Goal: Task Accomplishment & Management: Use online tool/utility

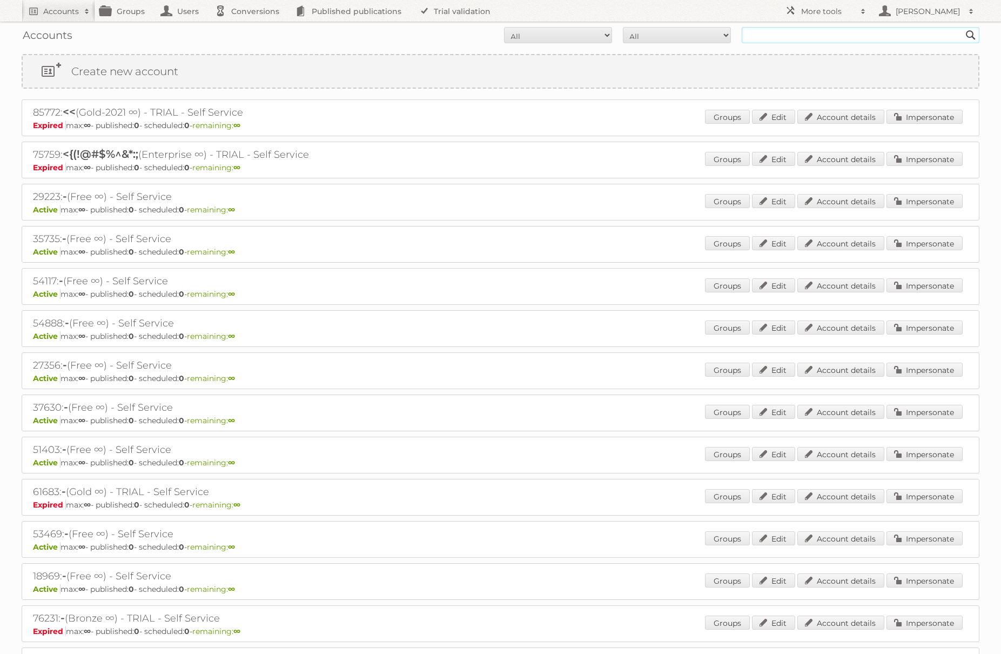
click at [820, 42] on input "text" at bounding box center [861, 35] width 238 height 16
type input "ICT edeka"
click at [963, 27] on input "Search" at bounding box center [971, 35] width 16 height 16
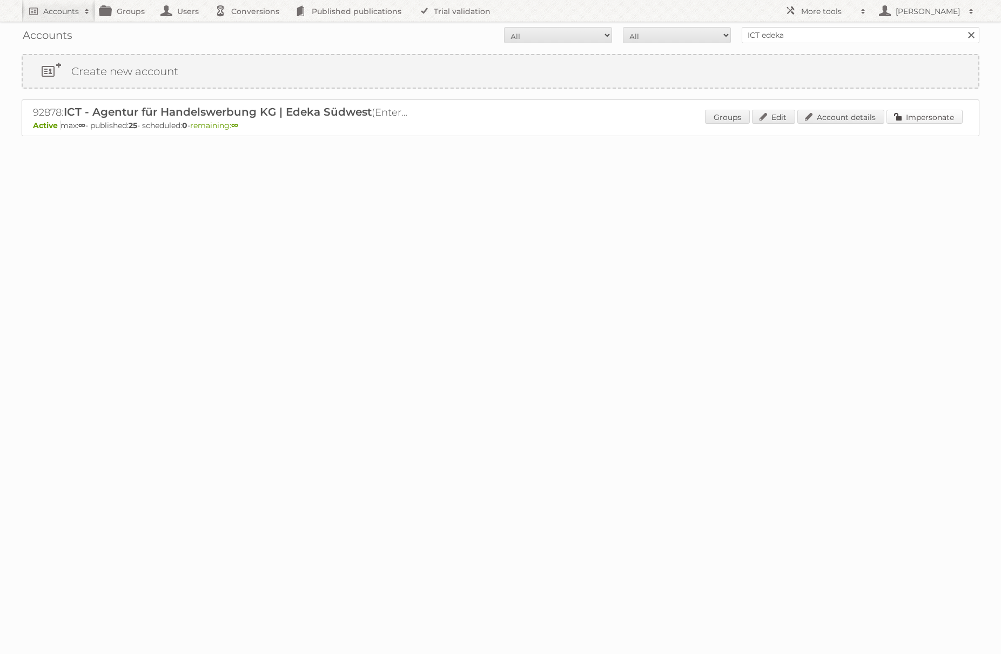
click at [920, 119] on link "Impersonate" at bounding box center [925, 117] width 76 height 14
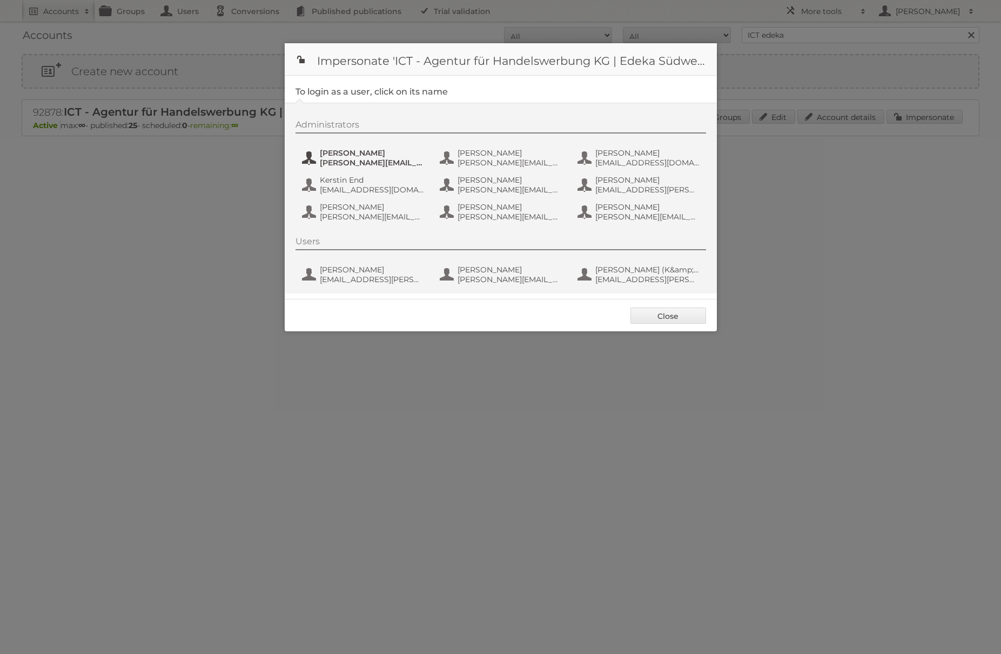
click at [384, 157] on span "[PERSON_NAME]" at bounding box center [372, 153] width 105 height 10
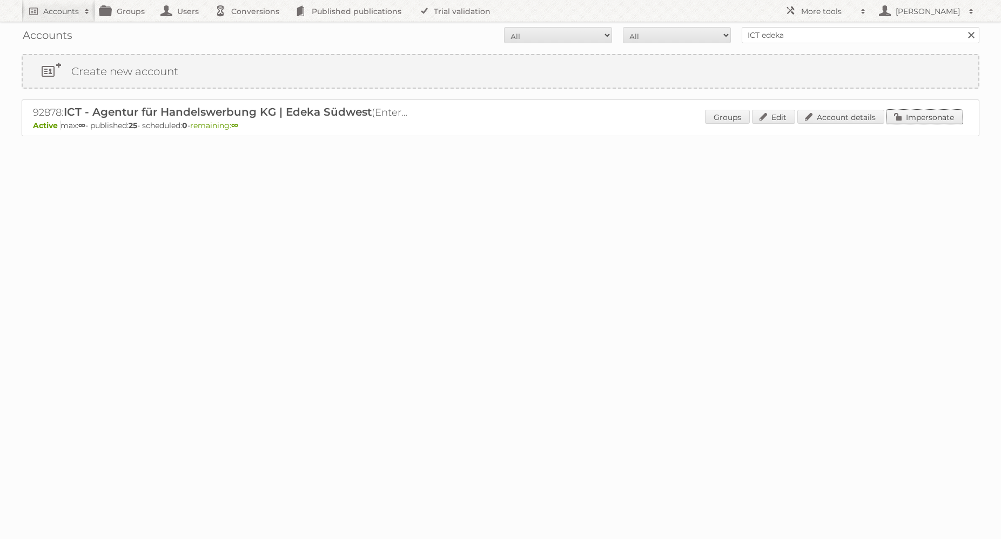
drag, startPoint x: 903, startPoint y: 113, endPoint x: 887, endPoint y: 115, distance: 15.8
click at [903, 113] on link "Impersonate" at bounding box center [925, 117] width 76 height 14
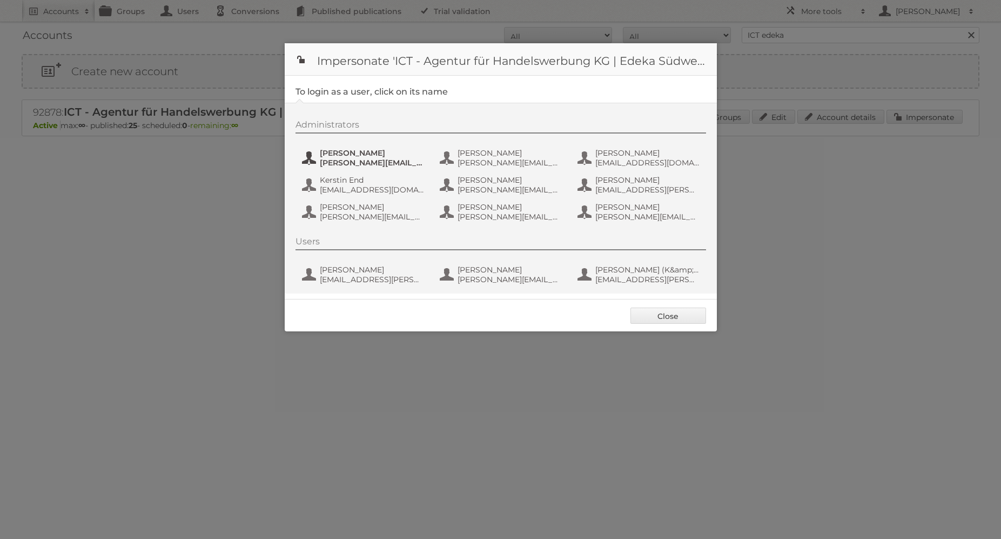
click at [385, 153] on span "[PERSON_NAME]" at bounding box center [372, 153] width 105 height 10
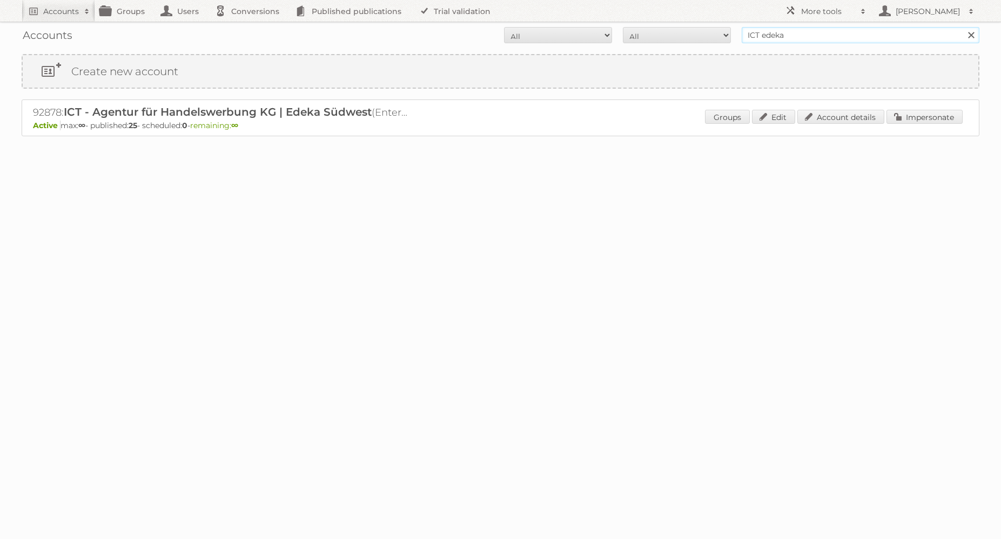
click at [796, 35] on input "ICT edeka" at bounding box center [861, 35] width 238 height 16
type input "danielius@publitas"
click at [963, 27] on input "Search" at bounding box center [971, 35] width 16 height 16
click at [919, 121] on link "Impersonate" at bounding box center [925, 117] width 76 height 14
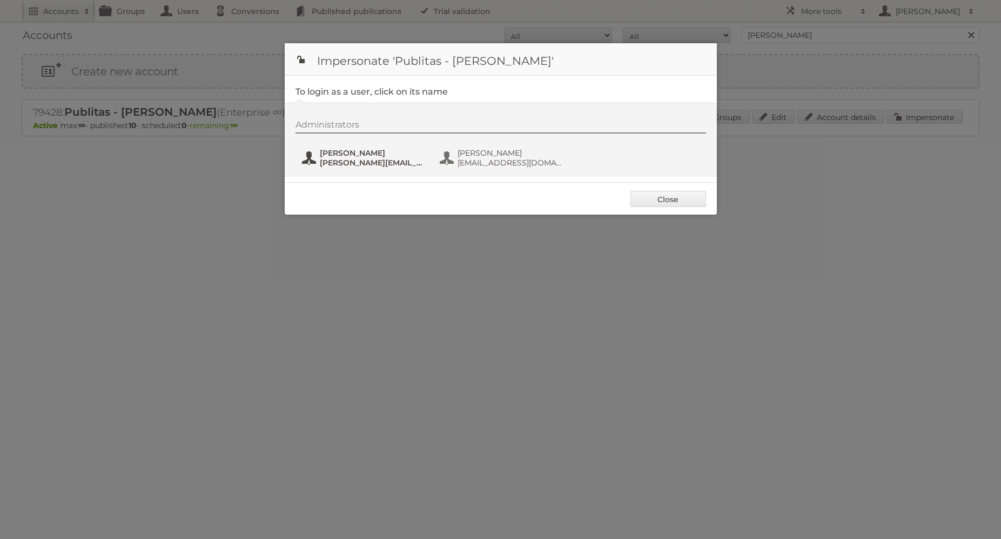
click at [384, 156] on span "[PERSON_NAME]" at bounding box center [372, 153] width 105 height 10
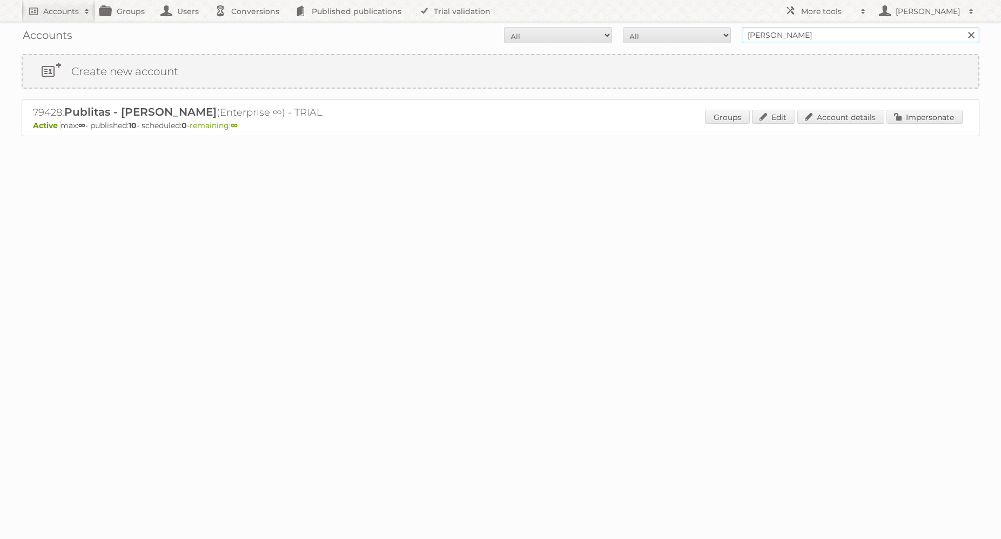
click at [801, 39] on input "danielius@publitas" at bounding box center [861, 35] width 238 height 16
type input "essentra comp"
click at [963, 27] on input "Search" at bounding box center [971, 35] width 16 height 16
click at [907, 115] on link "Impersonate" at bounding box center [925, 117] width 76 height 14
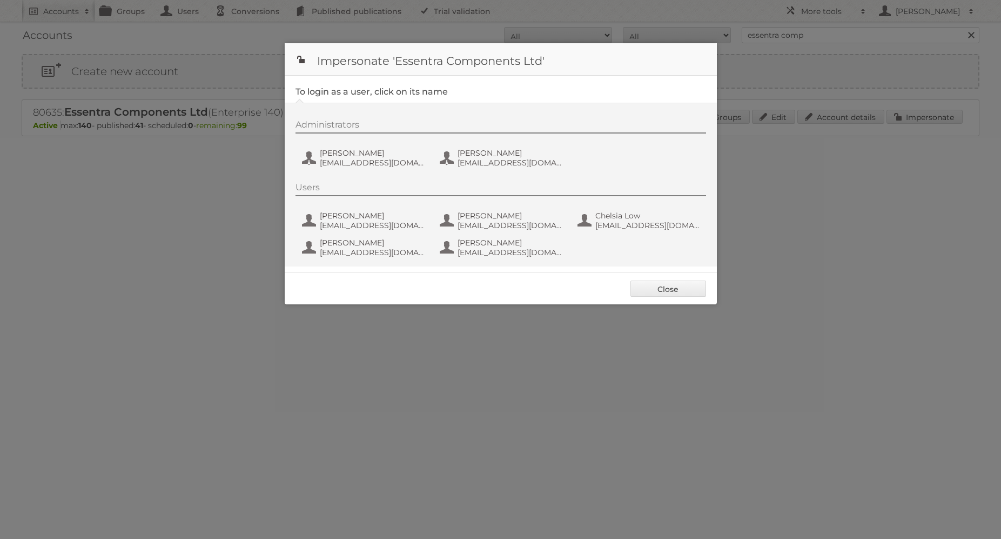
click at [382, 145] on div "Administrators [PERSON_NAME] [EMAIL_ADDRESS][DOMAIN_NAME] [PERSON_NAME] [EMAIL_…" at bounding box center [507, 145] width 422 height 52
click at [382, 148] on span "[PERSON_NAME]" at bounding box center [372, 153] width 105 height 10
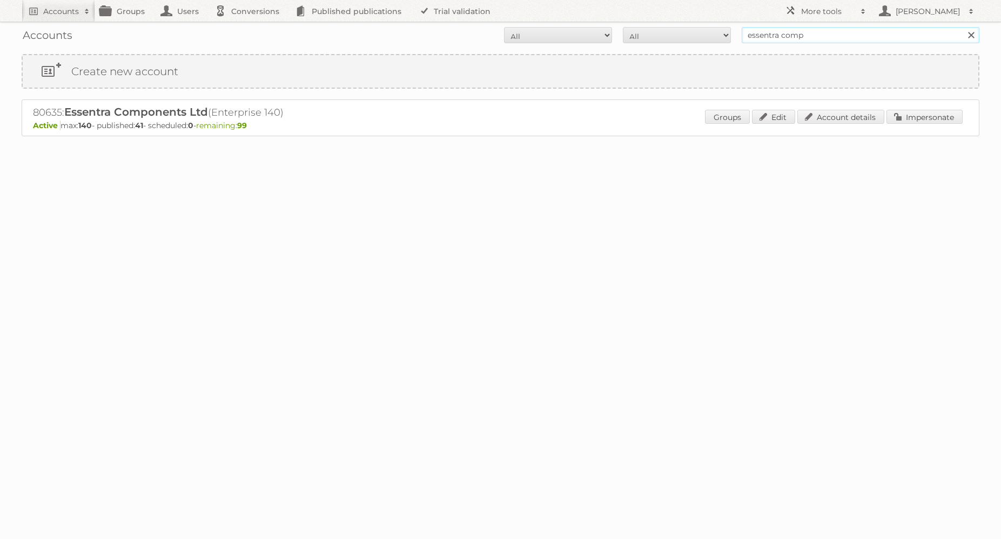
click at [785, 31] on input "essentra comp" at bounding box center [861, 35] width 238 height 16
type input "[PERSON_NAME]"
click at [963, 27] on input "Search" at bounding box center [971, 35] width 16 height 16
click at [905, 116] on link "Impersonate" at bounding box center [925, 117] width 76 height 14
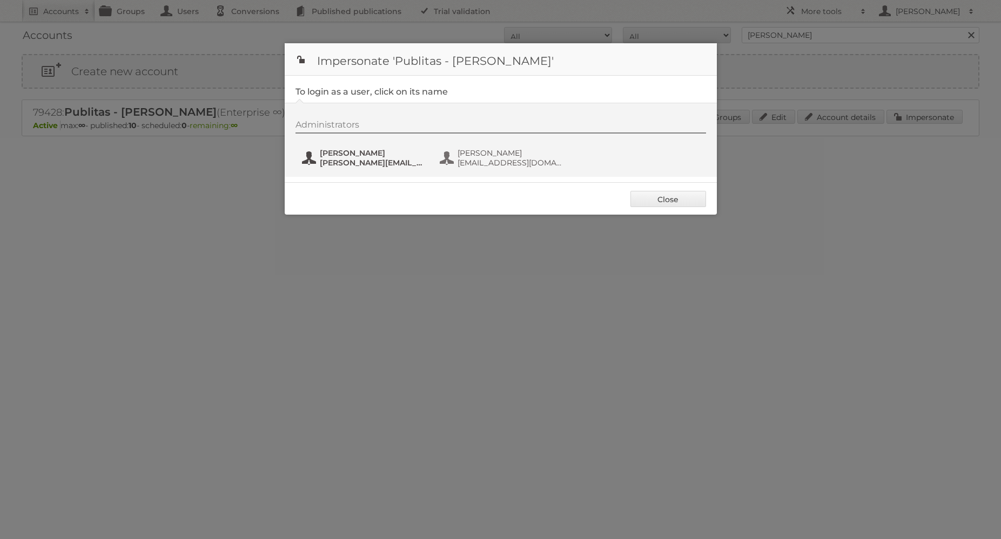
click at [363, 153] on span "[PERSON_NAME]" at bounding box center [372, 153] width 105 height 10
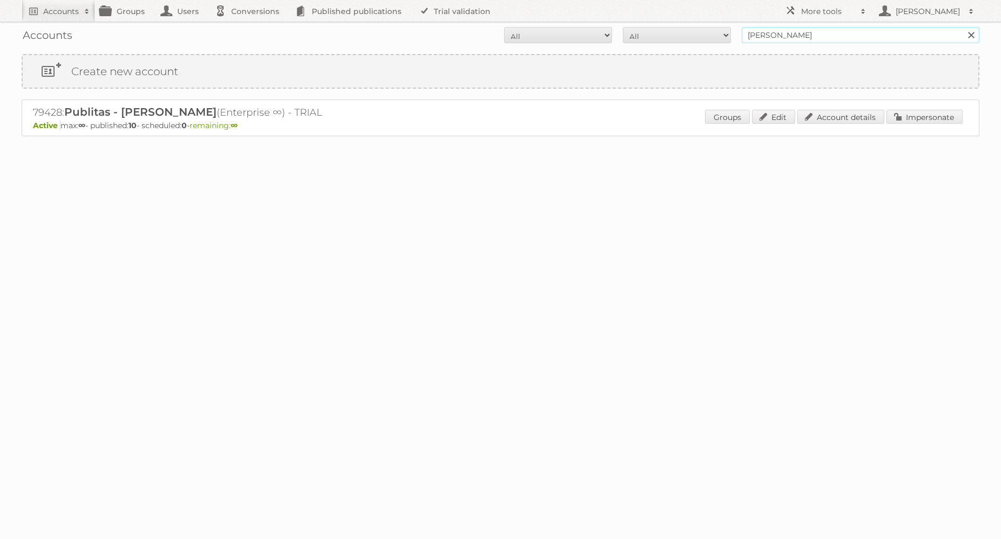
click at [789, 29] on input "[PERSON_NAME]" at bounding box center [861, 35] width 238 height 16
type input "essentra comp"
click at [963, 27] on input "Search" at bounding box center [971, 35] width 16 height 16
click at [952, 116] on link "Impersonate" at bounding box center [925, 117] width 76 height 14
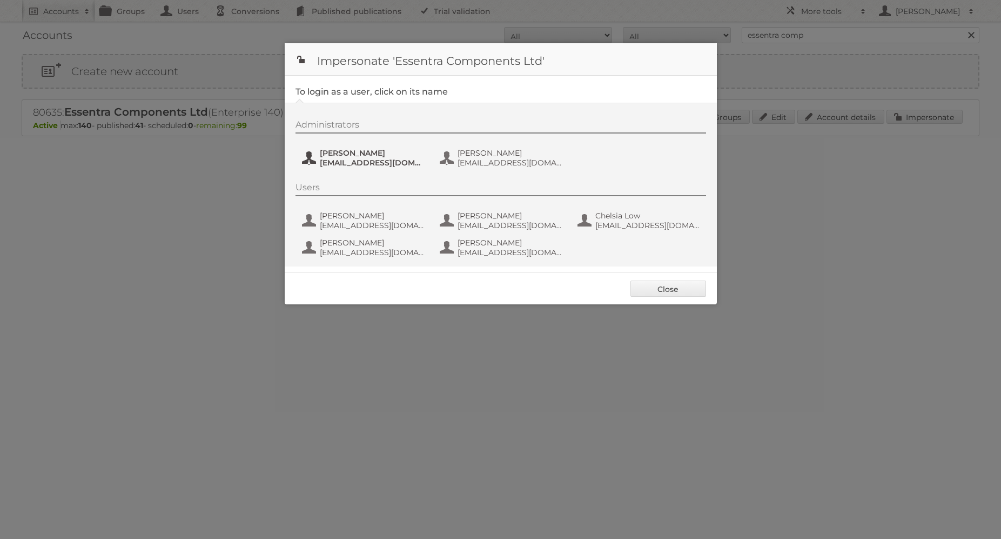
click at [404, 156] on span "[PERSON_NAME]" at bounding box center [372, 153] width 105 height 10
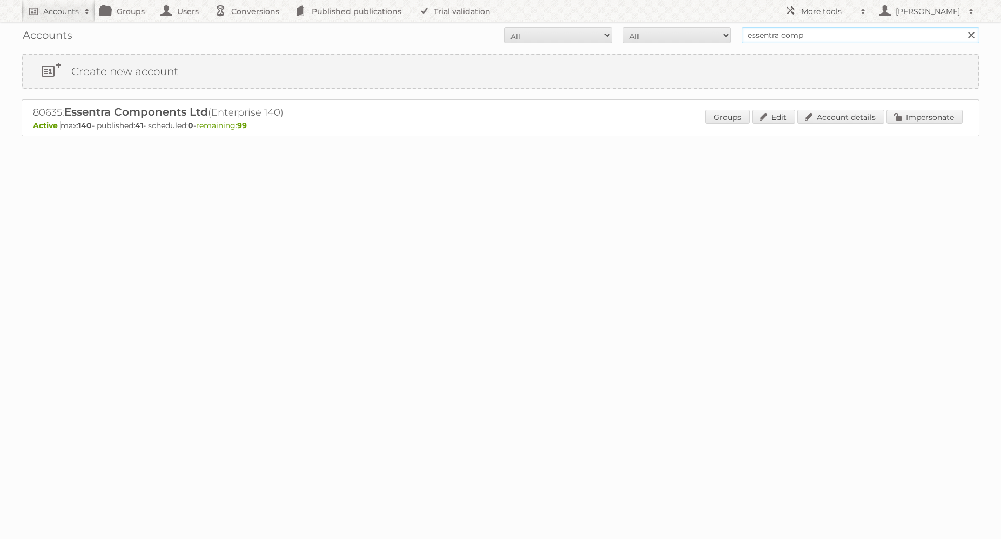
click at [767, 29] on input "essentra comp" at bounding box center [861, 35] width 238 height 16
type input "[PERSON_NAME]"
click at [963, 27] on input "Search" at bounding box center [971, 35] width 16 height 16
drag, startPoint x: 912, startPoint y: 114, endPoint x: 906, endPoint y: 115, distance: 6.0
click at [912, 114] on link "Impersonate" at bounding box center [925, 117] width 76 height 14
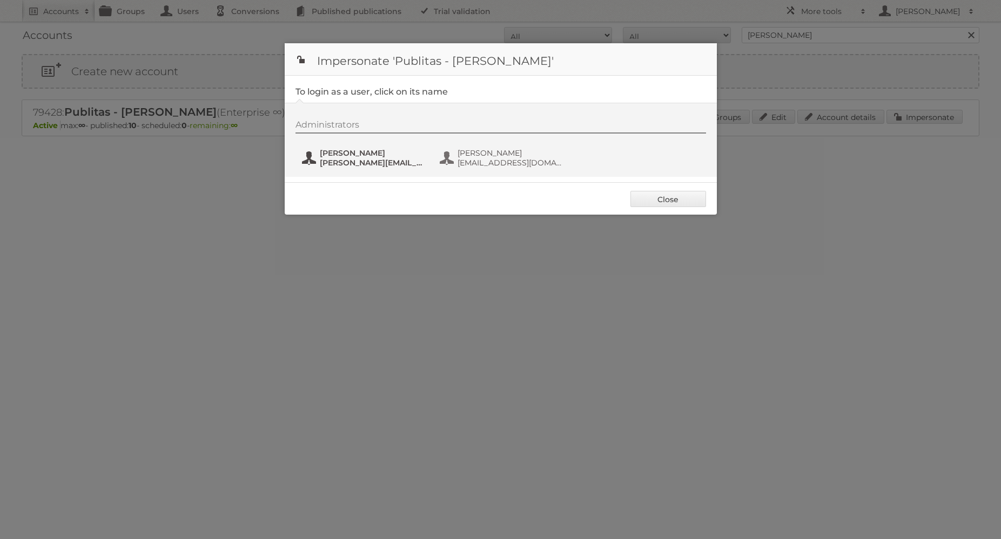
click at [377, 156] on span "[PERSON_NAME]" at bounding box center [372, 153] width 105 height 10
